Goal: Task Accomplishment & Management: Complete application form

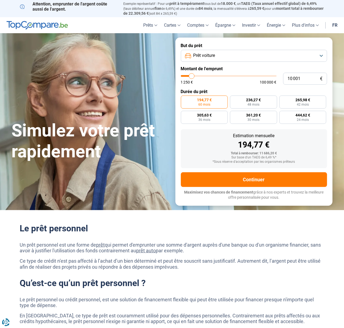
type input "11 500"
type input "11500"
type input "11 750"
type input "11750"
type input "12 250"
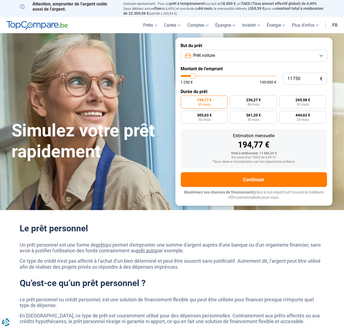
type input "12250"
type input "13 500"
type input "13500"
type input "14 750"
type input "14750"
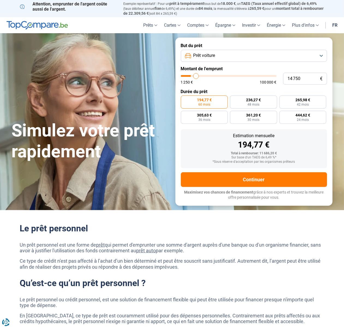
type input "15 000"
type input "15000"
type input "17 500"
type input "17500"
type input "17 750"
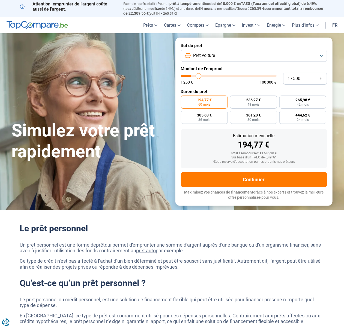
type input "17750"
type input "18 250"
type input "18250"
type input "19 000"
type input "19000"
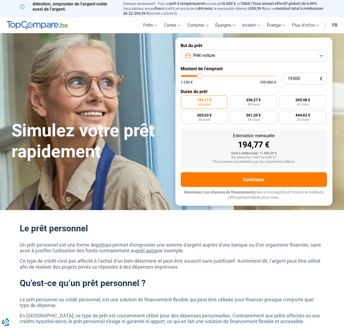
type input "19 500"
type input "19500"
type input "20 250"
type input "20250"
type input "21 500"
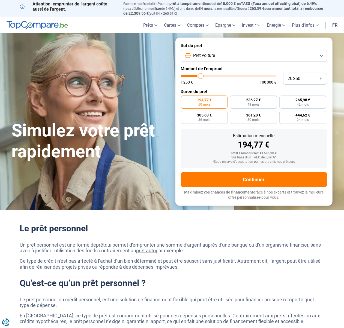
type input "21500"
type input "23 500"
type input "23500"
type input "24 250"
type input "24250"
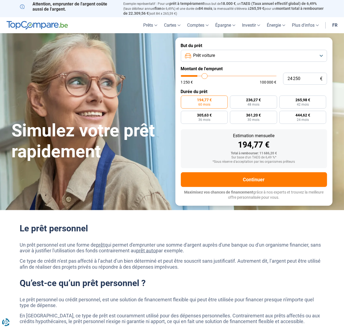
type input "25 500"
type input "25500"
type input "26 000"
type input "26000"
type input "26 250"
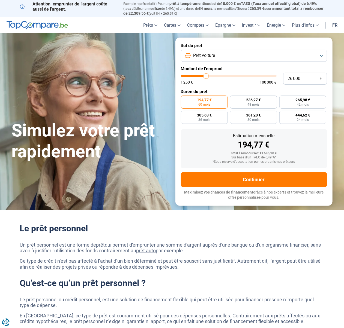
type input "26250"
type input "28 250"
type input "28250"
type input "29 000"
type input "29000"
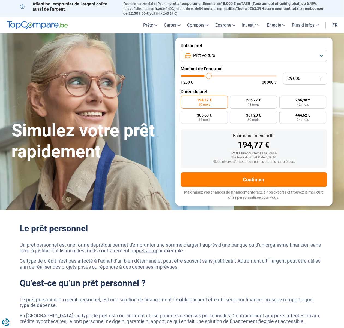
type input "30 750"
type input "30750"
type input "31 500"
type input "31500"
type input "32 000"
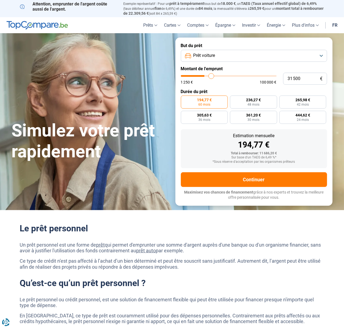
type input "32000"
type input "32 250"
type input "32250"
type input "32 750"
type input "32750"
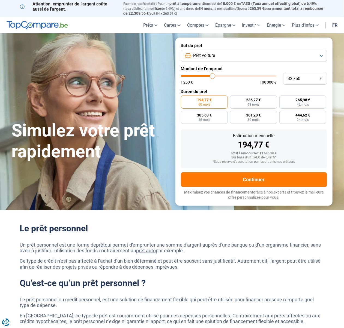
type input "33 500"
type input "33500"
type input "34 000"
type input "34000"
type input "34 250"
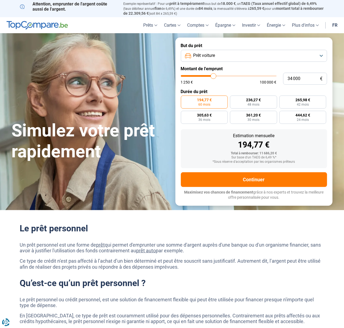
type input "34250"
type input "34 750"
type input "34750"
type input "35 500"
type input "35500"
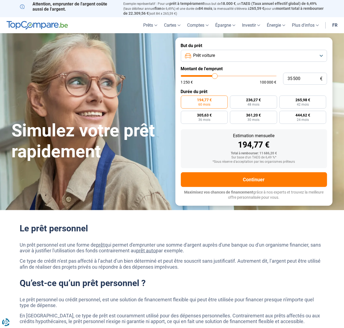
type input "36 000"
type input "36000"
type input "36 250"
type input "36250"
type input "36 750"
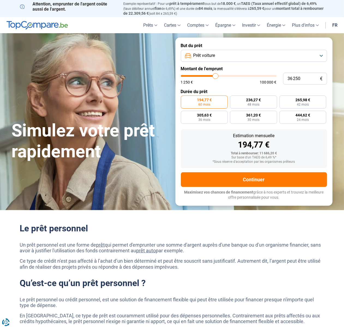
type input "36750"
type input "37 500"
type input "37500"
type input "38 000"
type input "38000"
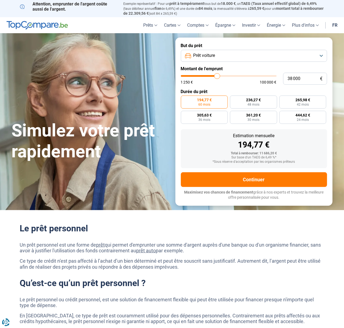
type input "38 250"
type input "38250"
type input "38 750"
type input "38750"
type input "39 500"
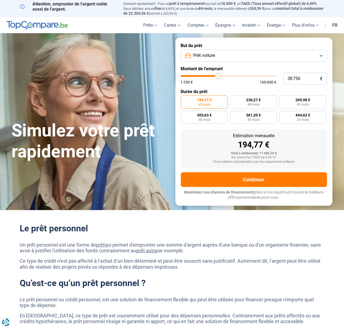
type input "39500"
type input "40 250"
drag, startPoint x: 193, startPoint y: 75, endPoint x: 219, endPoint y: 77, distance: 26.2
type input "40250"
click at [219, 77] on input "range" at bounding box center [229, 76] width 96 height 2
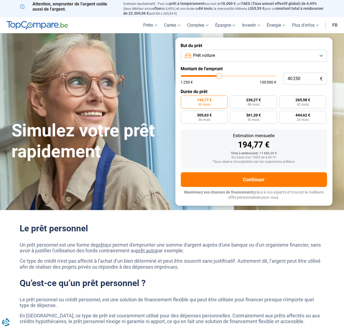
radio input "false"
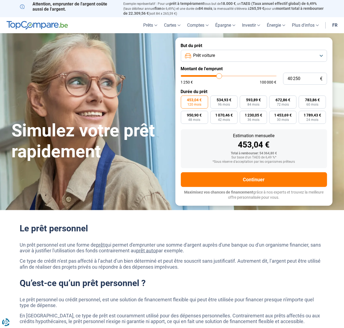
type input "41 000"
type input "41000"
type input "42 750"
type input "42750"
type input "44 250"
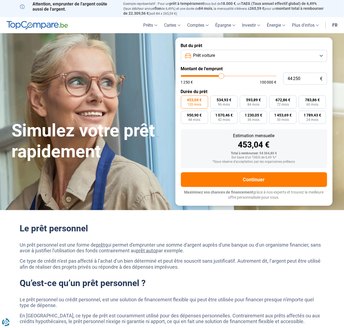
type input "44250"
type input "45 500"
type input "45500"
type input "46 750"
type input "46750"
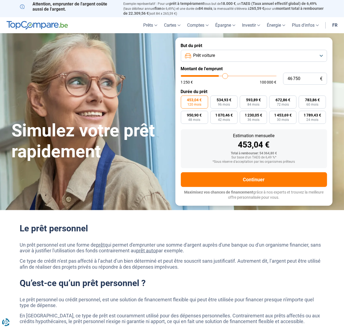
type input "47 250"
type input "47250"
type input "47 500"
type input "47500"
type input "48 000"
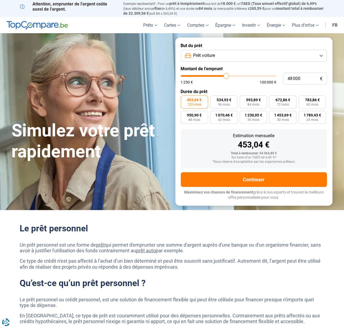
drag, startPoint x: 219, startPoint y: 75, endPoint x: 226, endPoint y: 75, distance: 6.5
type input "48000"
click at [226, 75] on input "range" at bounding box center [229, 76] width 96 height 2
type input "46 000"
type input "46000"
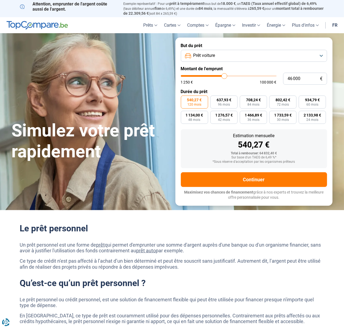
type input "45 500"
type input "45500"
type input "44 750"
type input "44750"
type input "44 250"
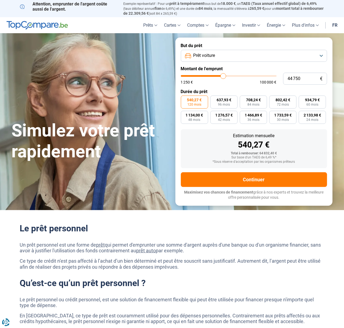
type input "44250"
type input "43 500"
type input "43500"
type input "43 250"
type input "43250"
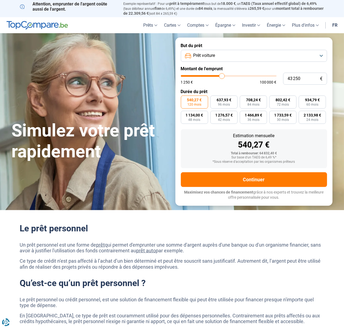
type input "42 750"
type input "42750"
type input "42 250"
type input "42250"
type input "42 000"
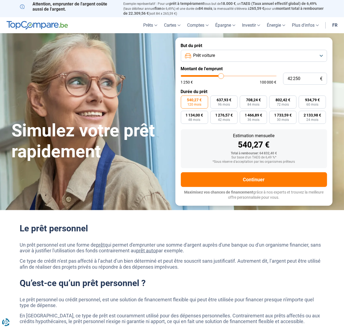
type input "42000"
type input "42 250"
type input "42250"
type input "42 750"
type input "42750"
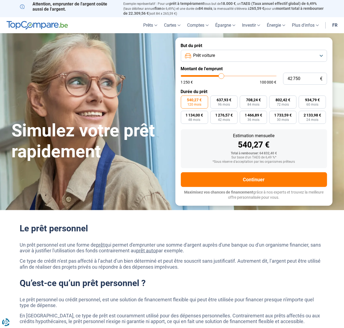
type input "44 000"
type input "44000"
type input "44 250"
type input "44250"
type input "44 750"
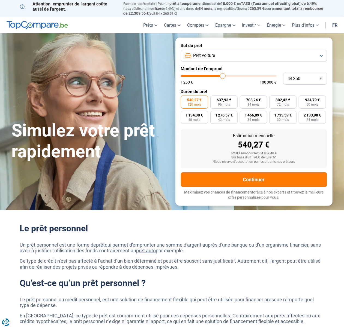
type input "44750"
type input "45 500"
type input "45500"
type input "46 000"
type input "46000"
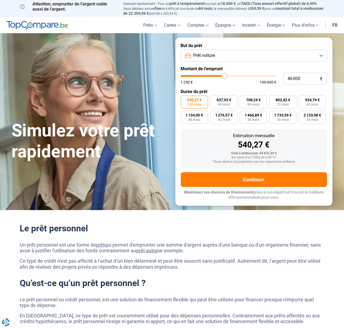
type input "45 500"
type input "45500"
type input "44 750"
type input "44750"
type input "44 250"
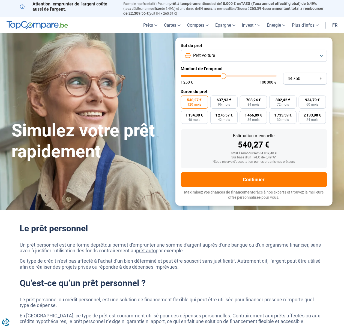
type input "44250"
type input "44 000"
type input "44000"
type input "42 750"
type input "42750"
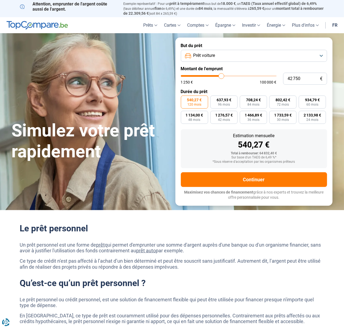
type input "42 000"
type input "42000"
type input "41 500"
type input "41500"
type input "41 000"
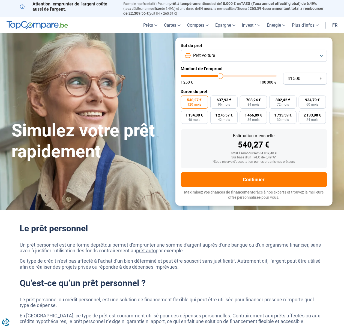
type input "41000"
type input "40 250"
type input "40250"
type input "40 000"
type input "40000"
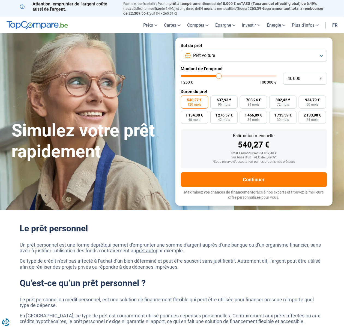
type input "39 500"
type input "39500"
type input "40 000"
type input "40000"
type input "40 750"
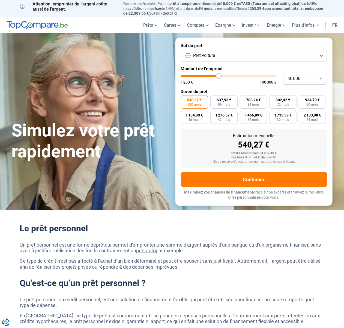
type input "40750"
type input "40 250"
type input "40250"
type input "40 000"
drag, startPoint x: 225, startPoint y: 75, endPoint x: 219, endPoint y: 77, distance: 6.9
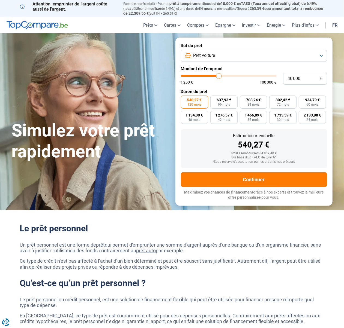
type input "40000"
click at [219, 77] on input "range" at bounding box center [229, 76] width 96 height 2
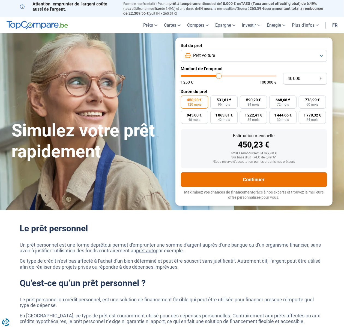
click at [264, 173] on button "Continuer" at bounding box center [254, 179] width 146 height 15
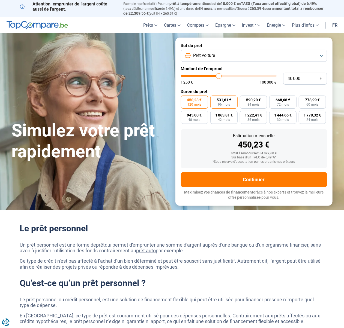
click at [227, 101] on label "531,61 € 96 mois" at bounding box center [223, 102] width 27 height 13
click at [214, 99] on input "531,61 € 96 mois" at bounding box center [212, 98] width 4 height 4
radio input "true"
click at [253, 103] on span "84 mois" at bounding box center [253, 104] width 12 height 3
click at [243, 99] on input "590,20 € 84 mois" at bounding box center [242, 98] width 4 height 4
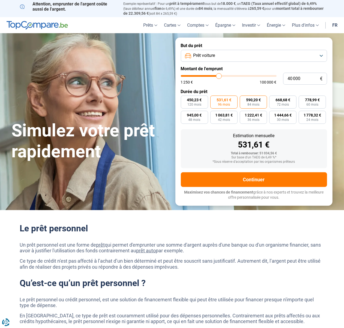
radio input "true"
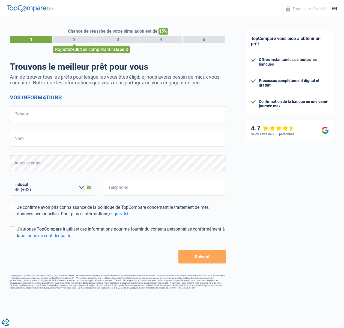
select select "32"
